Goal: Information Seeking & Learning: Learn about a topic

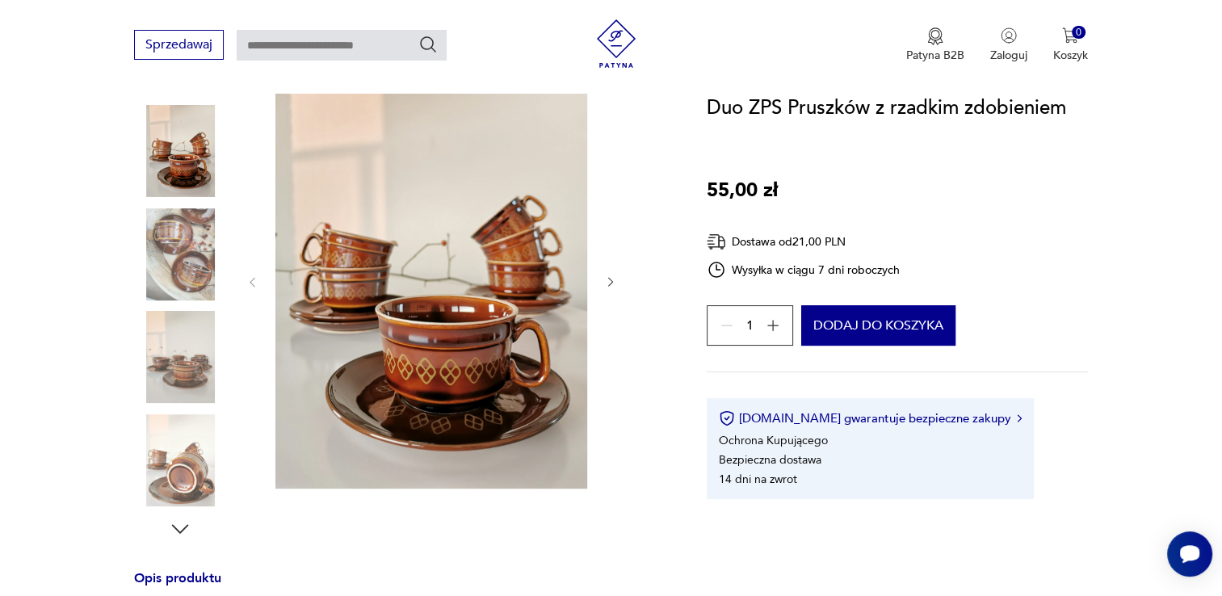
scroll to position [161, 0]
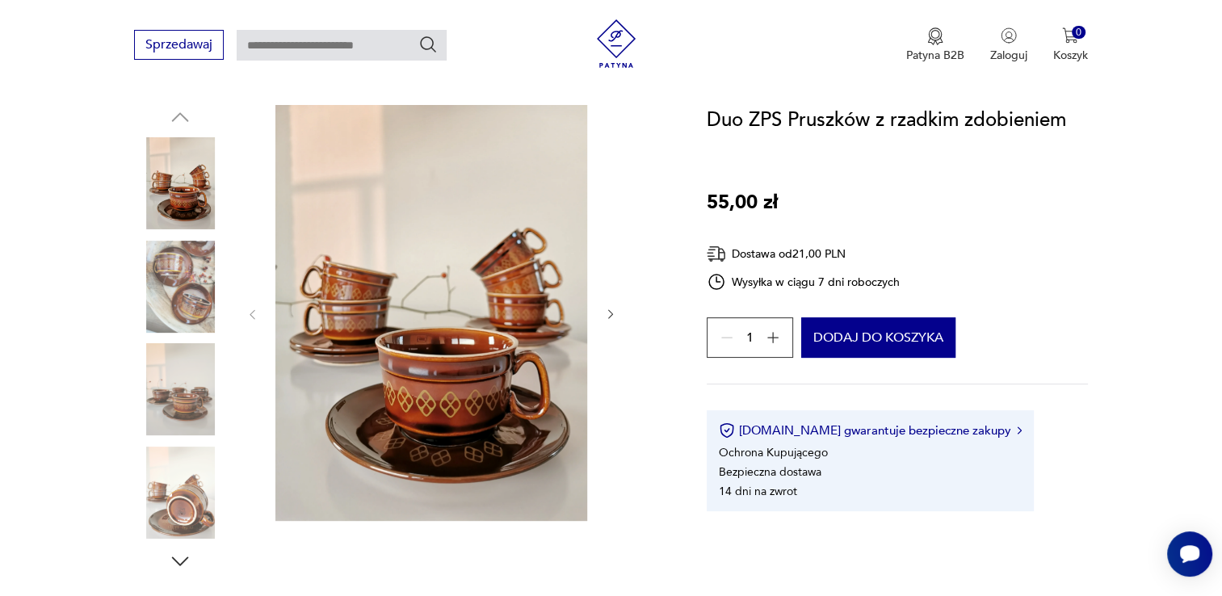
click at [159, 293] on img at bounding box center [180, 287] width 92 height 92
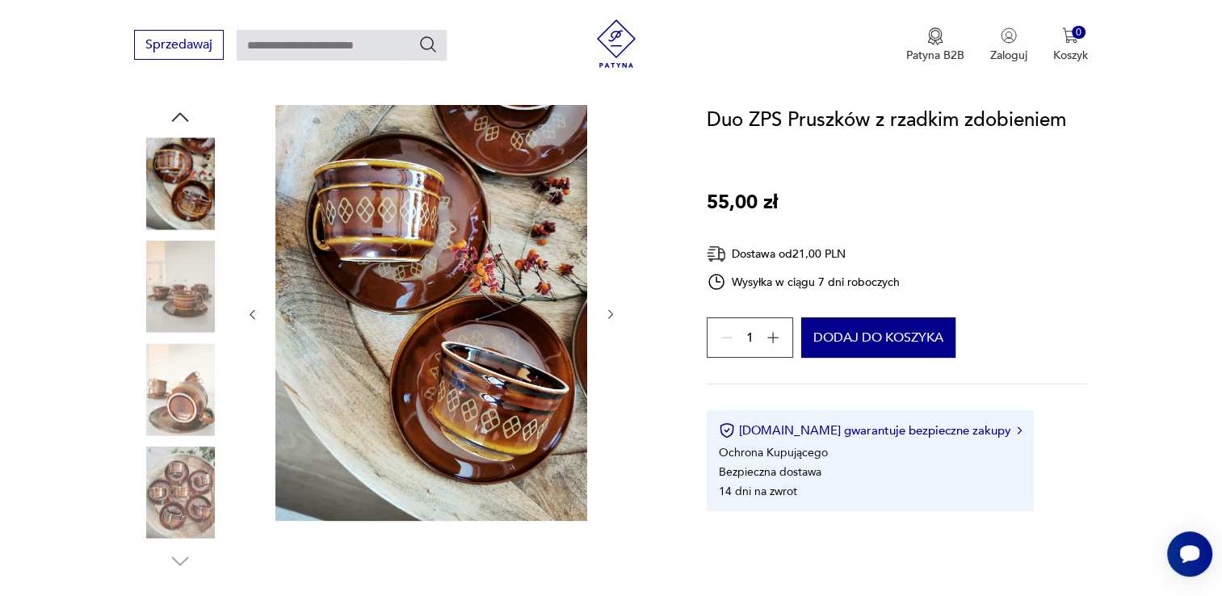
click at [175, 384] on img at bounding box center [180, 389] width 92 height 92
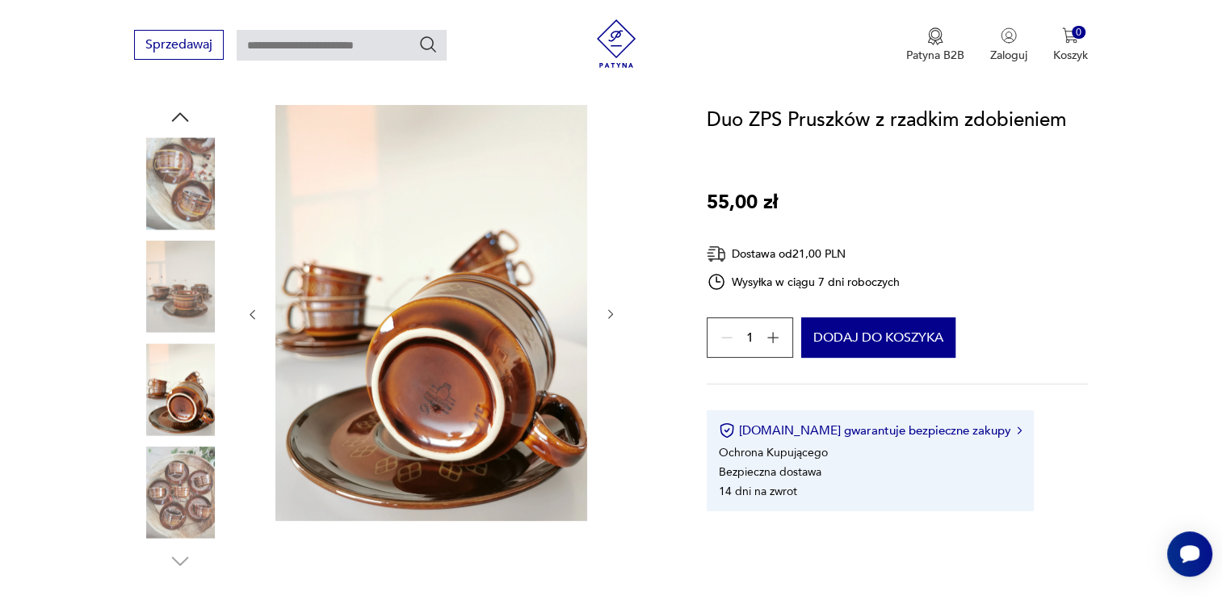
click at [187, 480] on img at bounding box center [180, 493] width 92 height 92
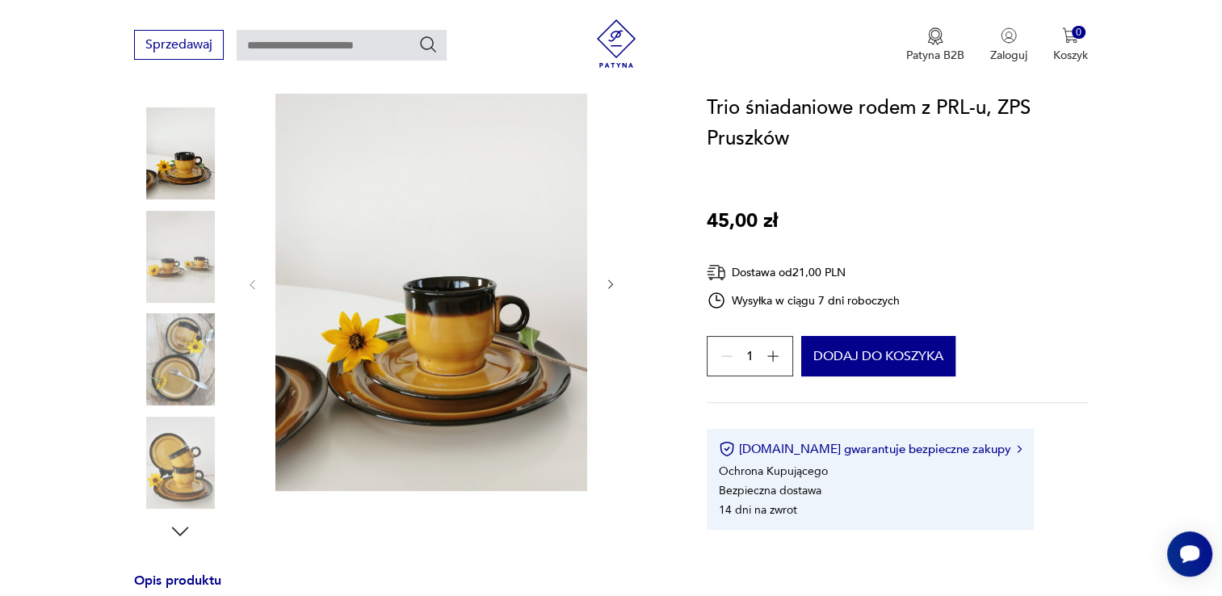
scroll to position [194, 0]
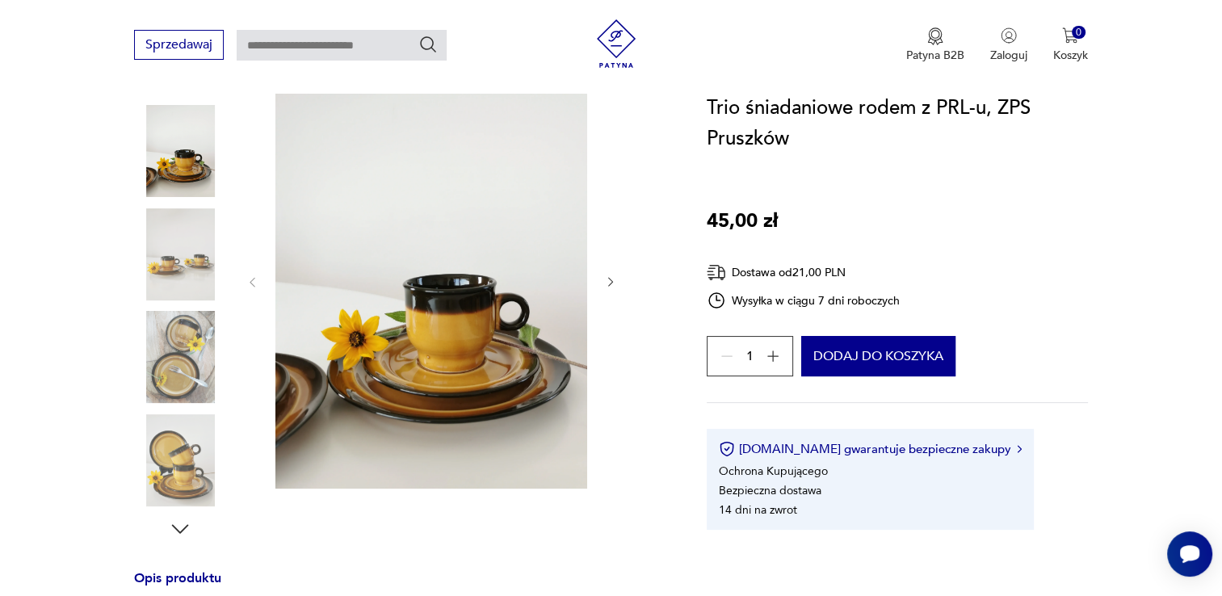
click at [201, 262] on img at bounding box center [180, 254] width 92 height 92
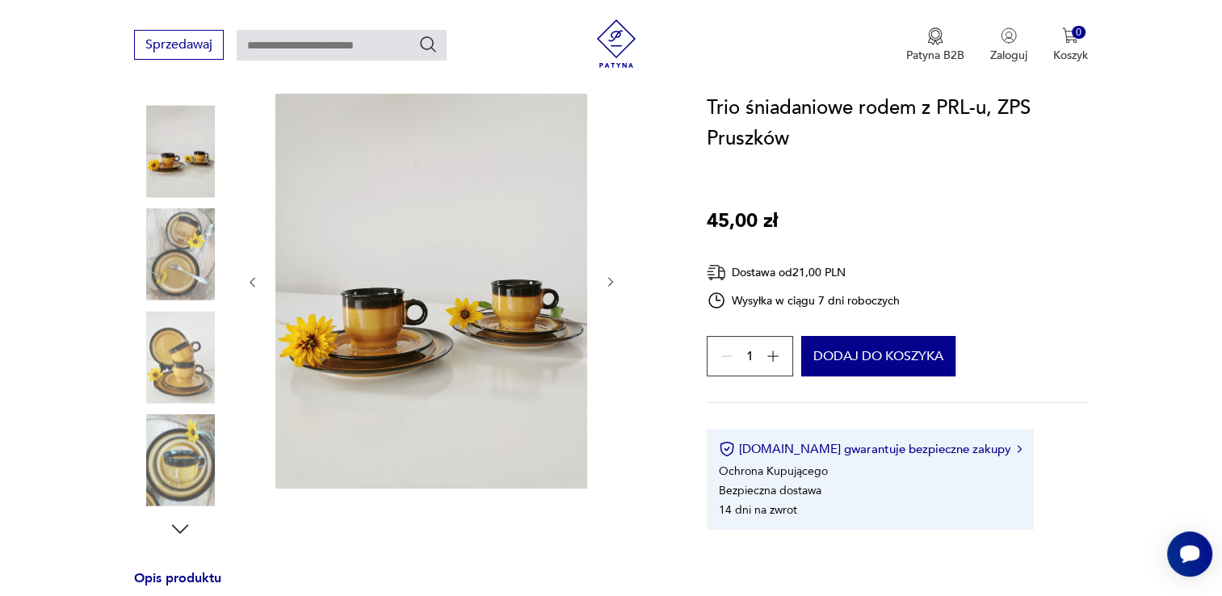
click at [174, 347] on img at bounding box center [180, 357] width 92 height 92
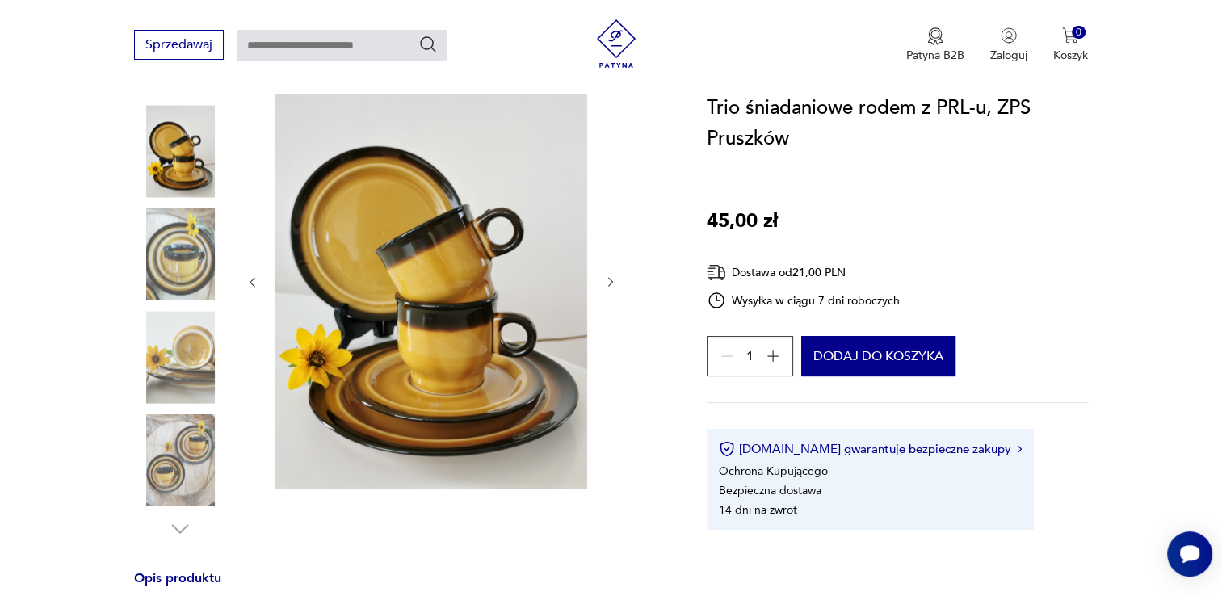
click at [181, 417] on img at bounding box center [180, 460] width 92 height 92
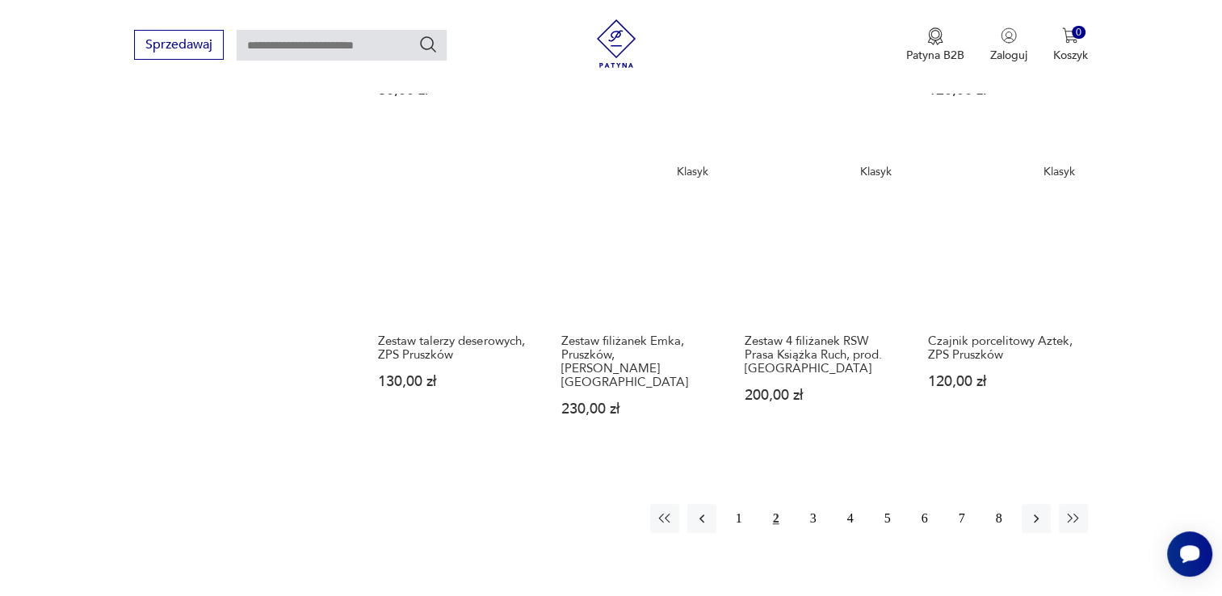
scroll to position [1159, 0]
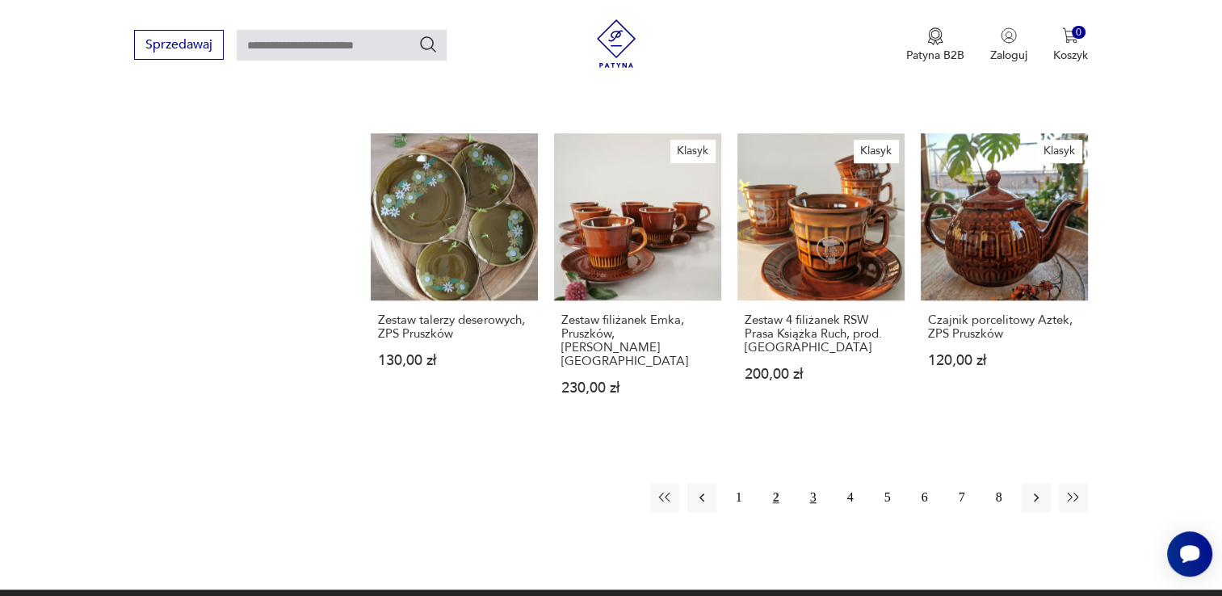
click at [805, 483] on button "3" at bounding box center [813, 497] width 29 height 29
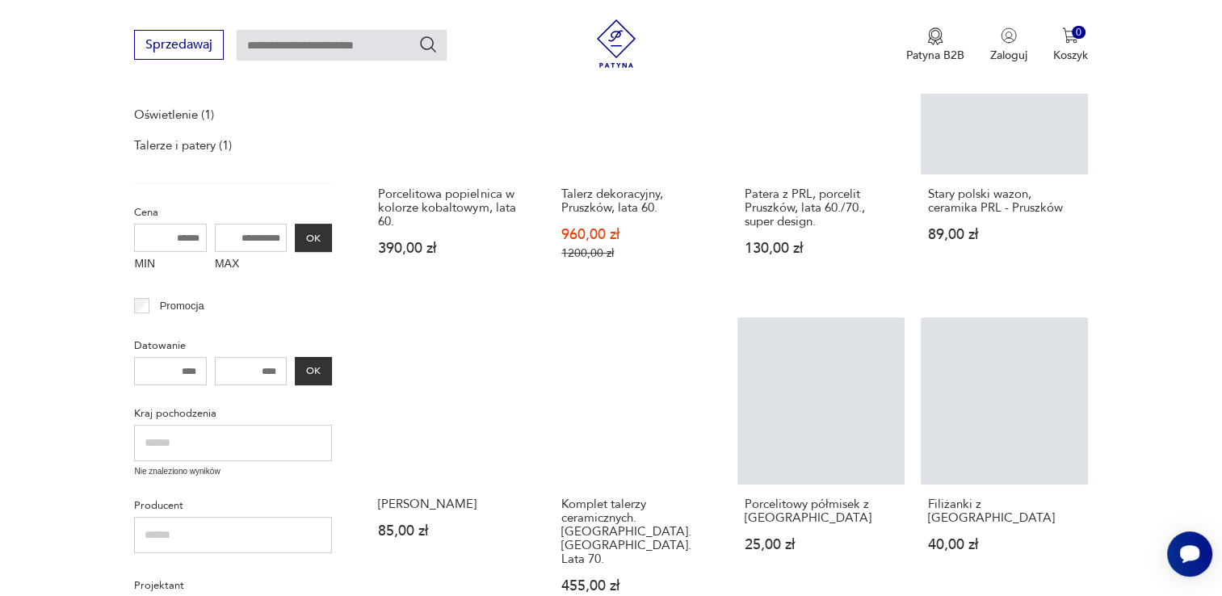
scroll to position [480, 0]
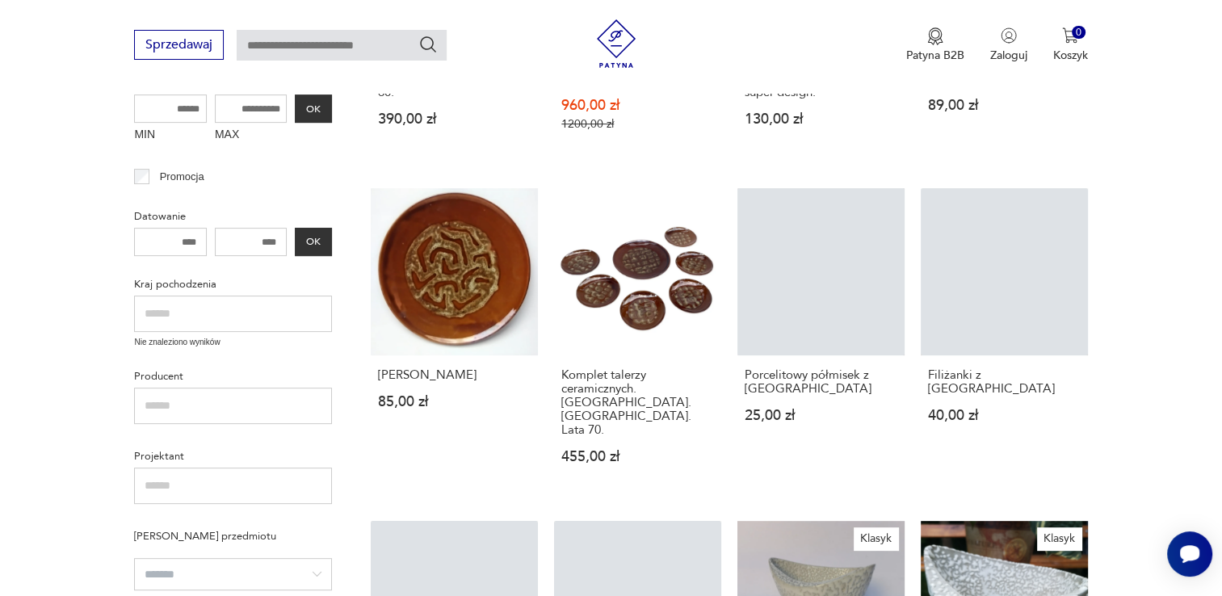
click at [1120, 403] on section "Filtruj produkty Dekoracje (25) Kuchnia (84) Pozostałe (2) Oświetlenie (1) Tale…" at bounding box center [611, 538] width 1222 height 1431
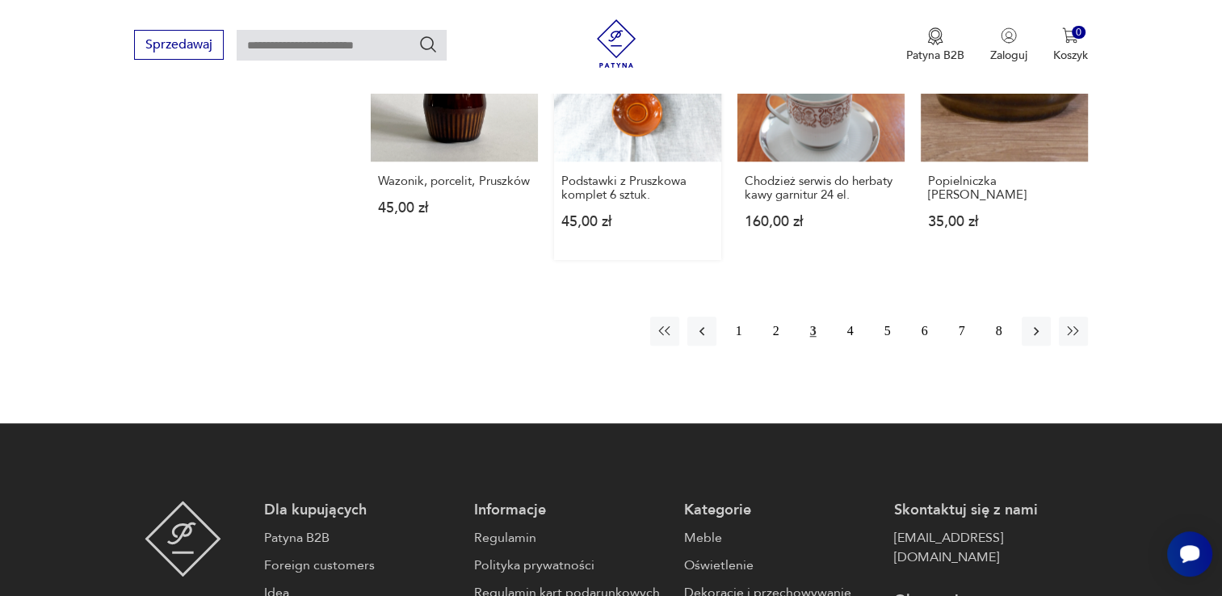
scroll to position [1417, 0]
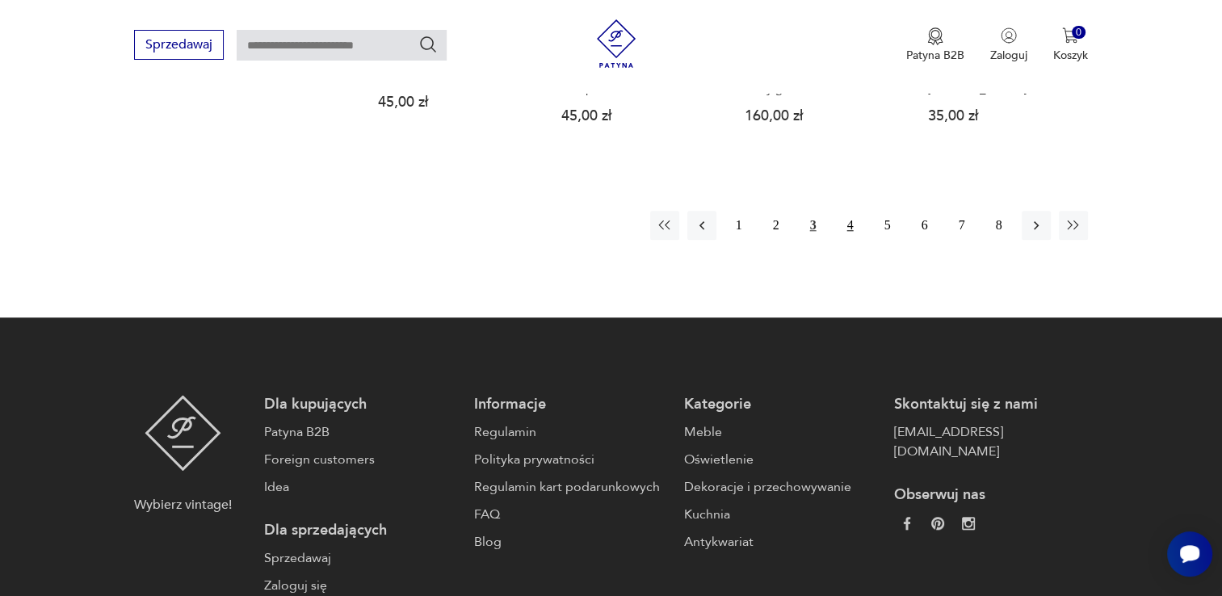
click at [852, 211] on button "4" at bounding box center [850, 225] width 29 height 29
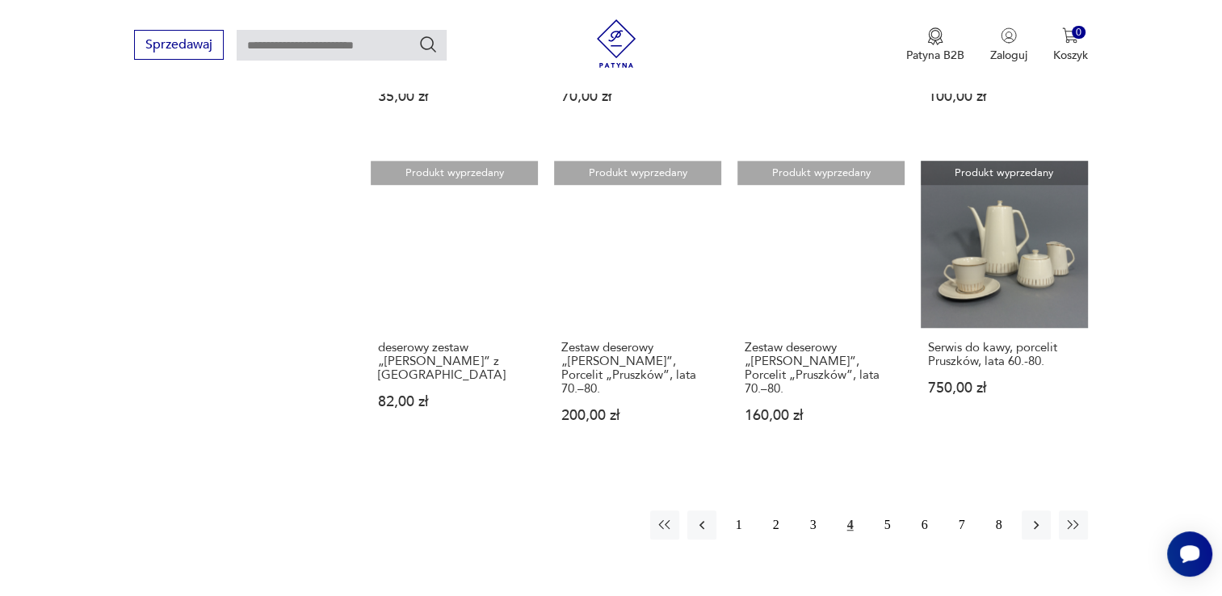
scroll to position [1223, 0]
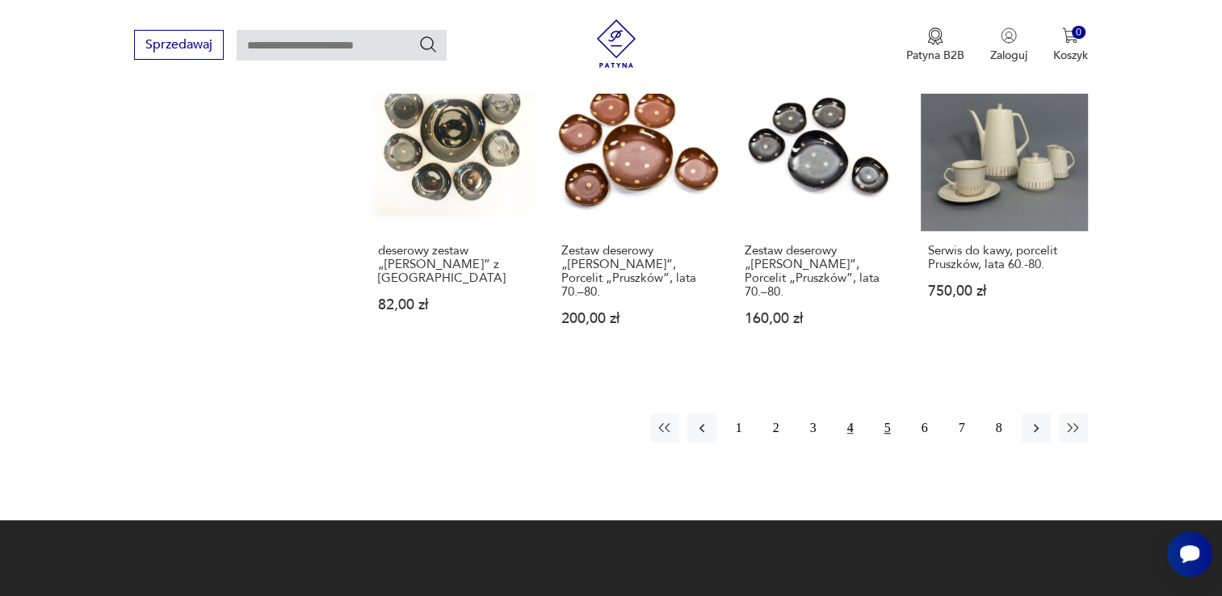
click at [882, 413] on button "5" at bounding box center [887, 427] width 29 height 29
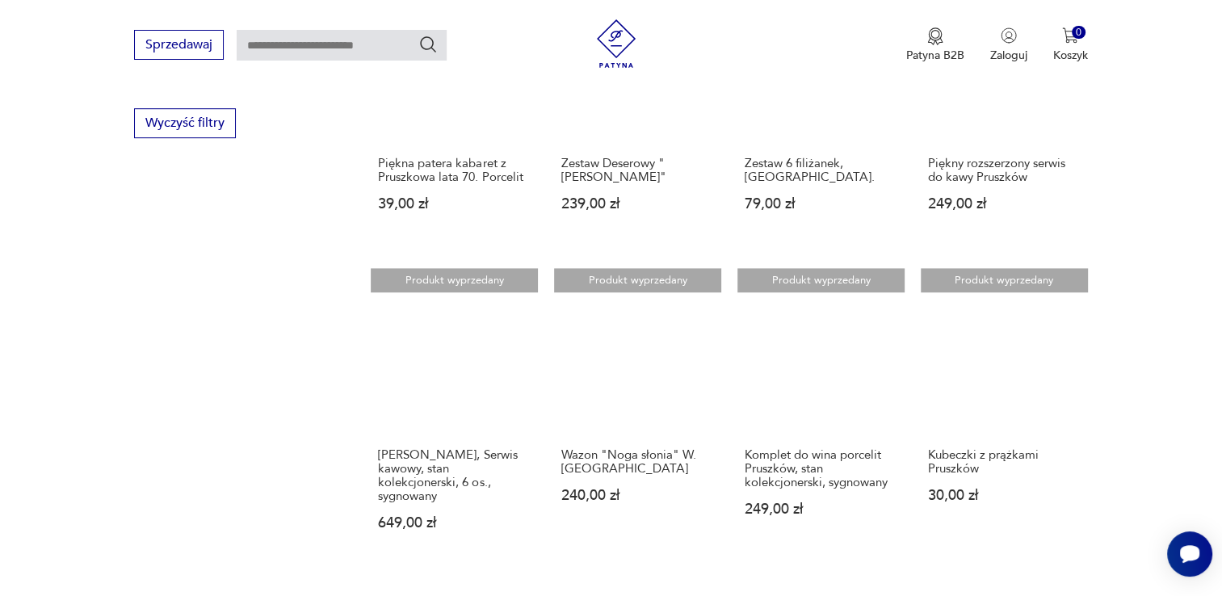
scroll to position [1094, 0]
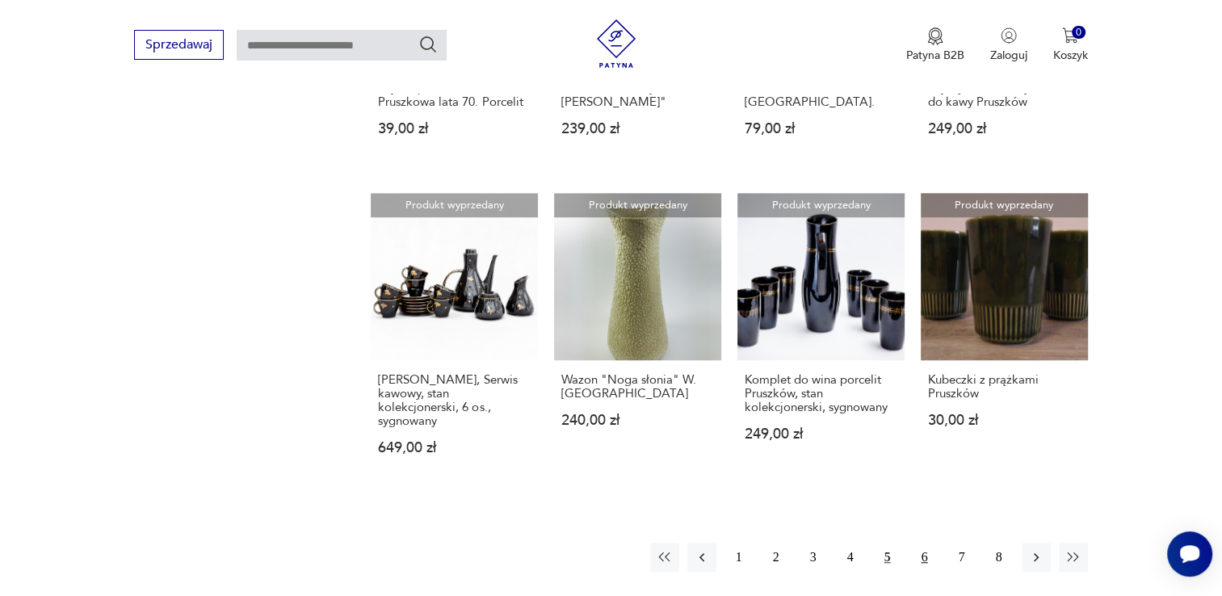
click at [927, 543] on button "6" at bounding box center [924, 557] width 29 height 29
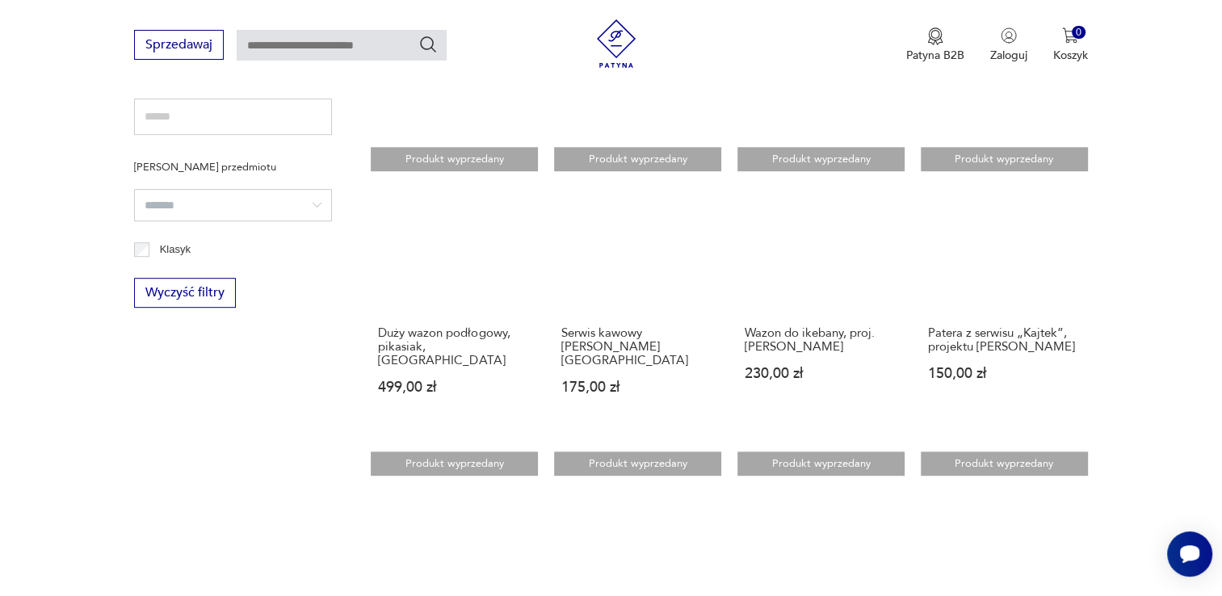
scroll to position [836, 0]
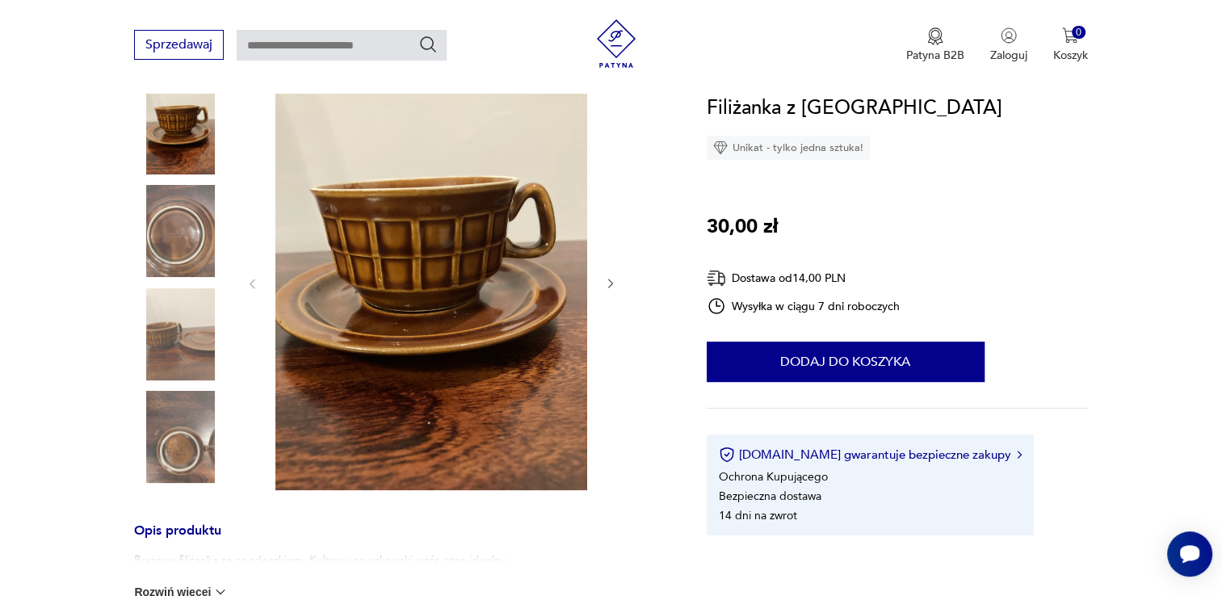
scroll to position [194, 0]
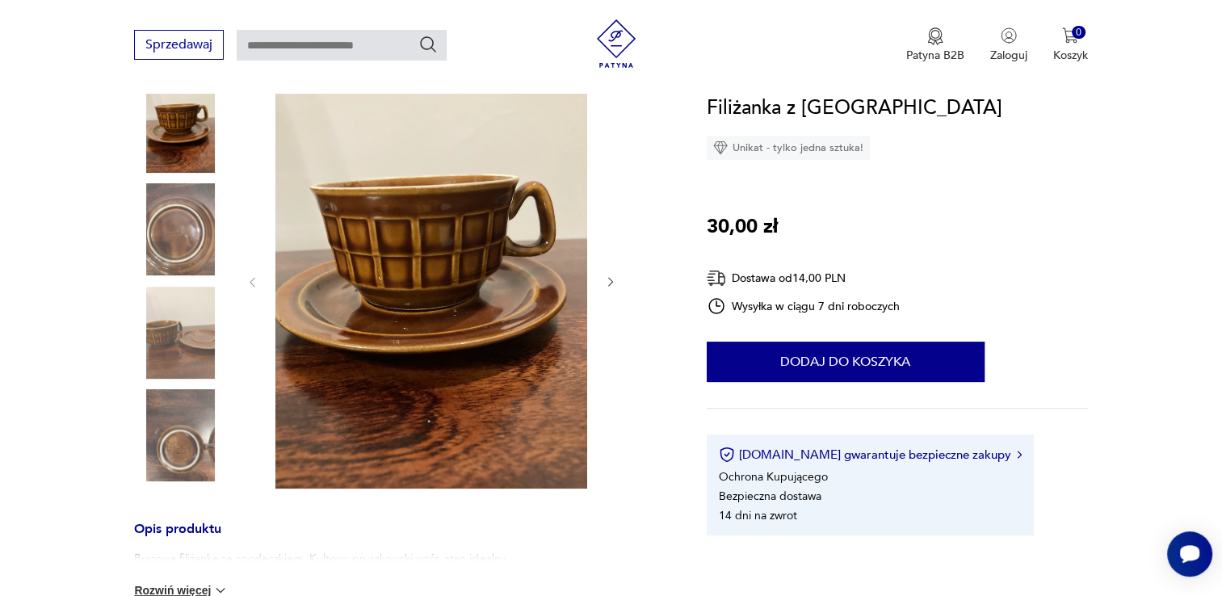
click at [172, 249] on img at bounding box center [180, 229] width 92 height 92
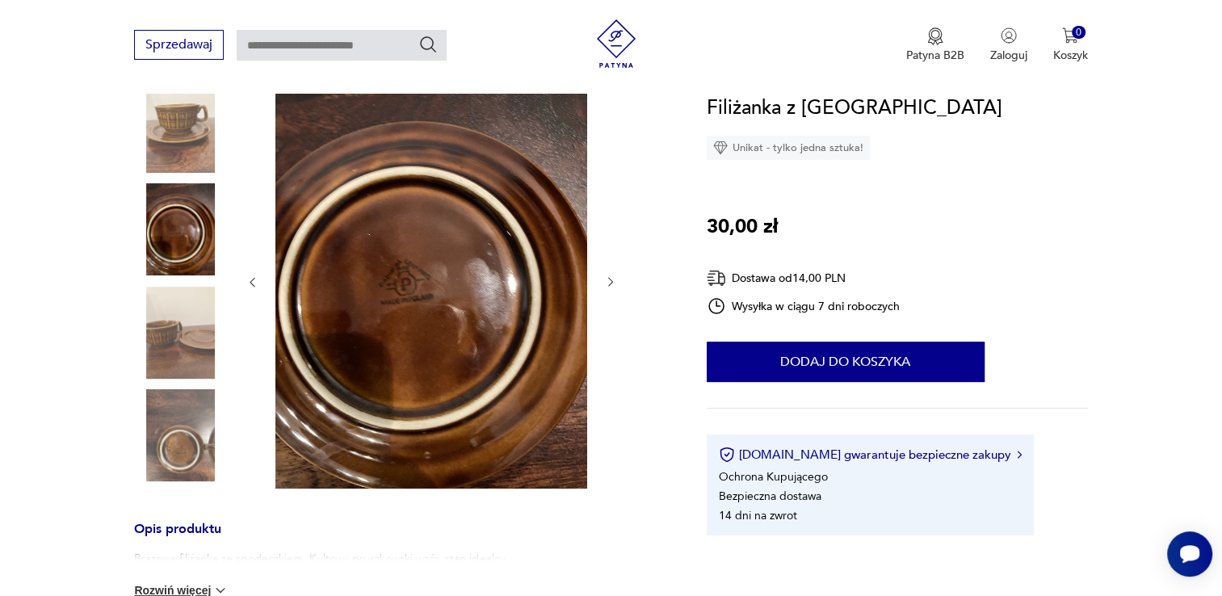
click at [183, 356] on img at bounding box center [180, 333] width 92 height 92
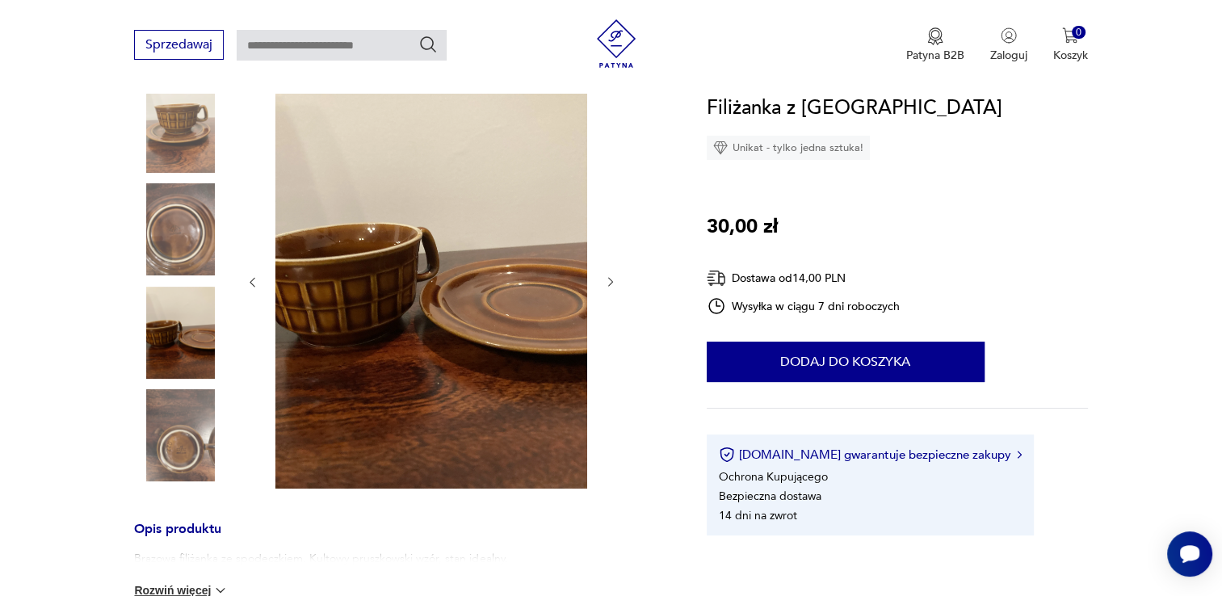
click at [191, 448] on img at bounding box center [180, 435] width 92 height 92
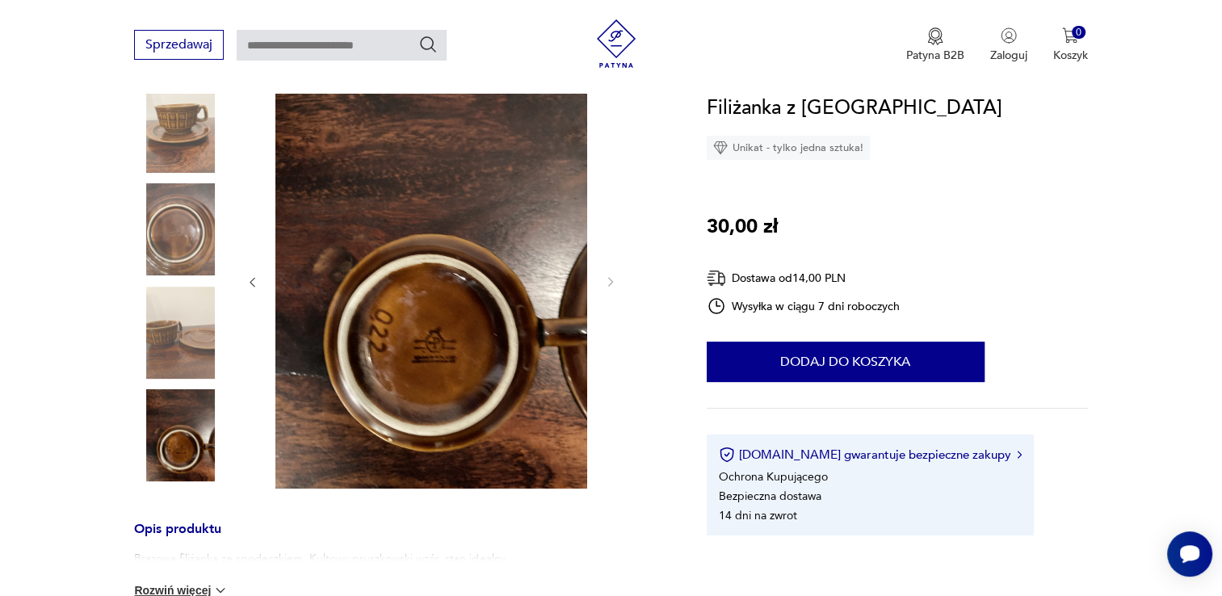
click at [181, 136] on img at bounding box center [180, 127] width 92 height 92
